Goal: Find specific fact: Find contact information

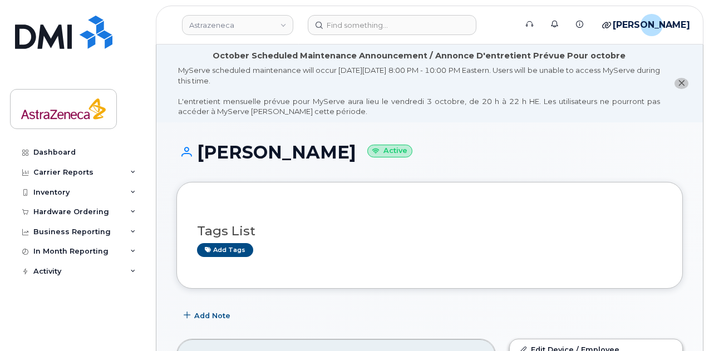
scroll to position [56, 0]
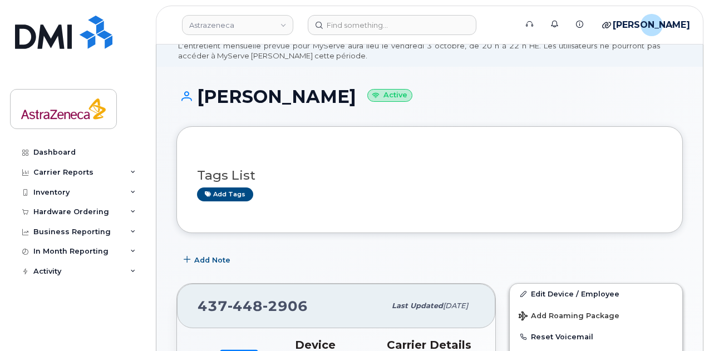
click at [273, 103] on h1 "[PERSON_NAME] Active" at bounding box center [429, 96] width 506 height 19
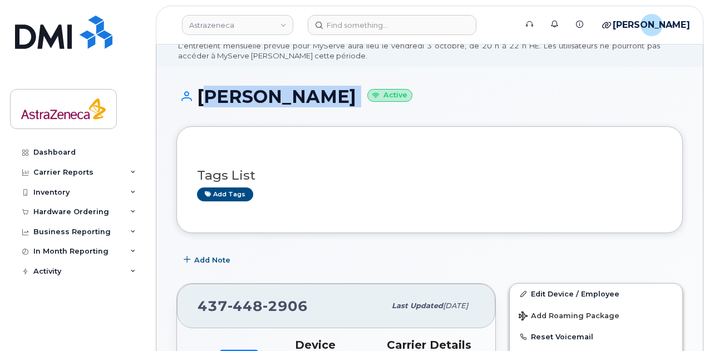
click at [272, 103] on h1 "[PERSON_NAME] Active" at bounding box center [429, 96] width 506 height 19
click at [251, 103] on h1 "[PERSON_NAME] Active" at bounding box center [429, 96] width 506 height 19
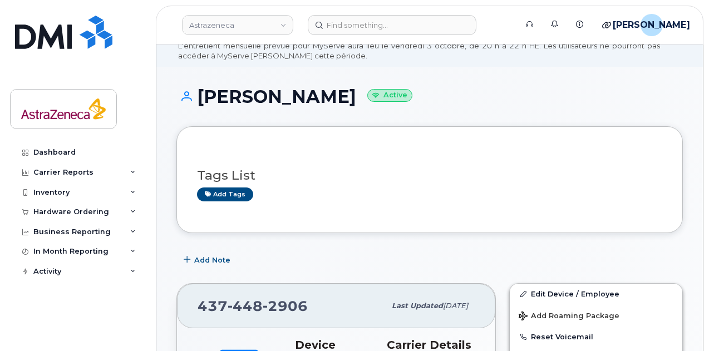
click at [298, 106] on h1 "[PERSON_NAME] Active" at bounding box center [429, 96] width 506 height 19
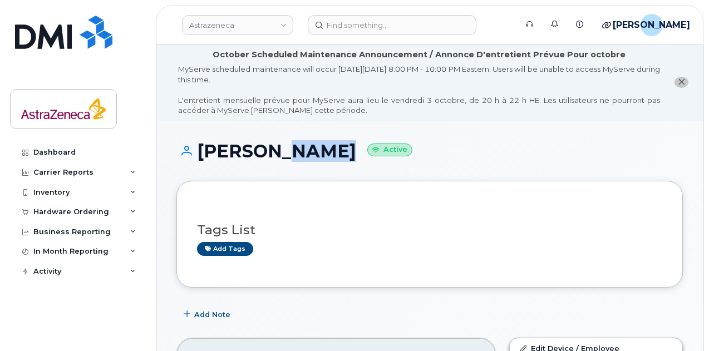
scroll to position [0, 0]
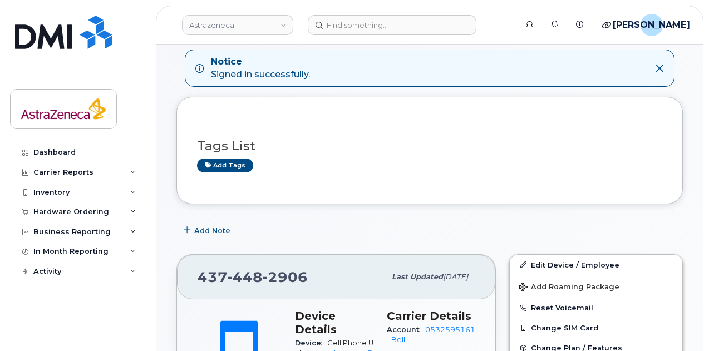
scroll to position [167, 0]
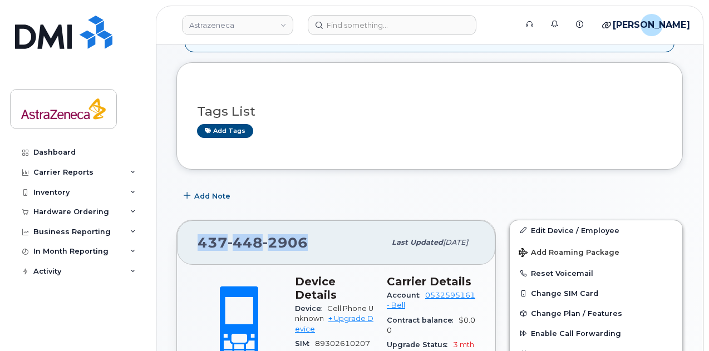
drag, startPoint x: 244, startPoint y: 233, endPoint x: 196, endPoint y: 238, distance: 47.5
click at [196, 238] on div "437 448 2906 Last updated Oct 03, 2025" at bounding box center [336, 242] width 318 height 44
copy span "437 448 2906"
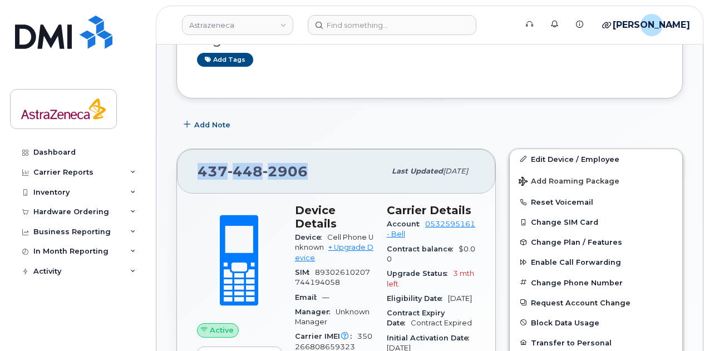
scroll to position [278, 0]
